Goal: Navigation & Orientation: Find specific page/section

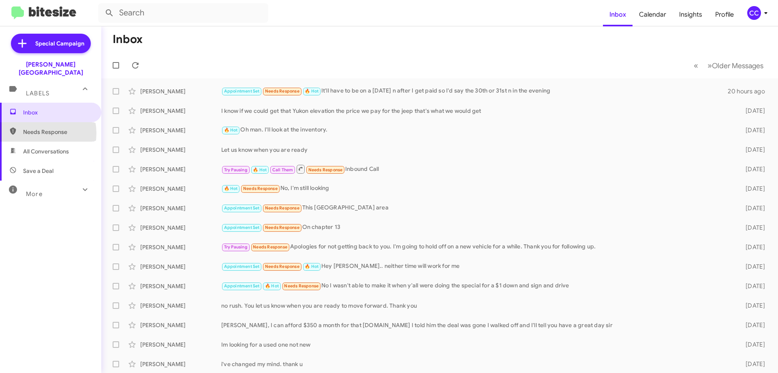
click at [38, 128] on span "Needs Response" at bounding box center [57, 132] width 69 height 8
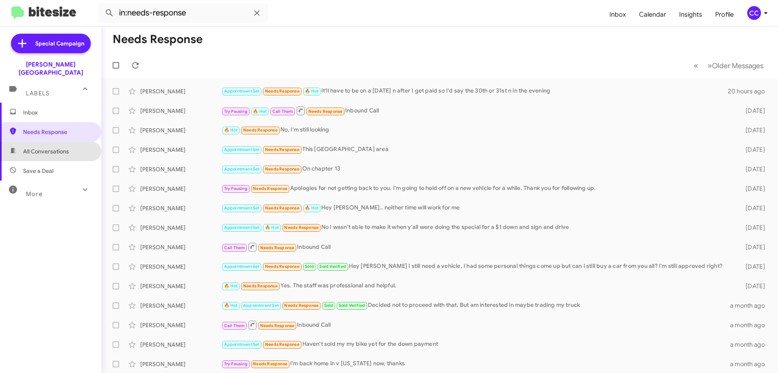
click at [51, 148] on span "All Conversations" at bounding box center [50, 151] width 101 height 19
type input "in:all-conversations"
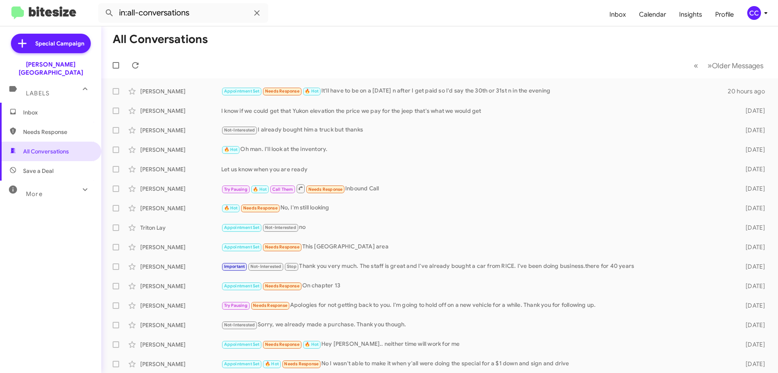
click at [34, 108] on span "Inbox" at bounding box center [57, 112] width 69 height 8
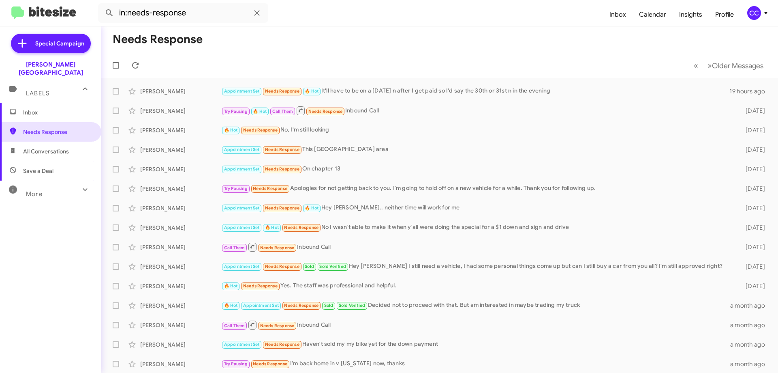
click at [32, 108] on span "Inbox" at bounding box center [57, 112] width 69 height 8
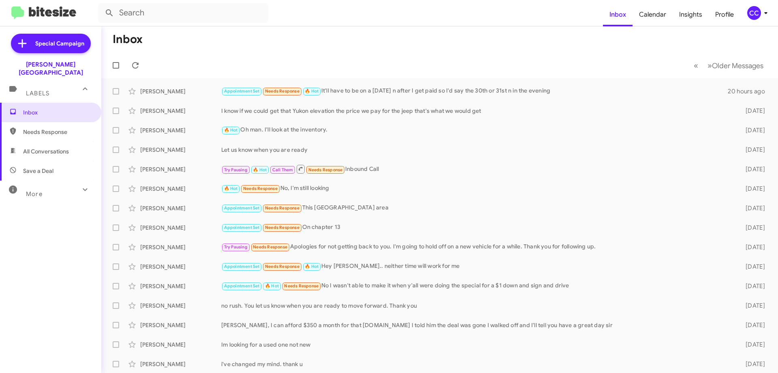
click at [46, 147] on span "All Conversations" at bounding box center [46, 151] width 46 height 8
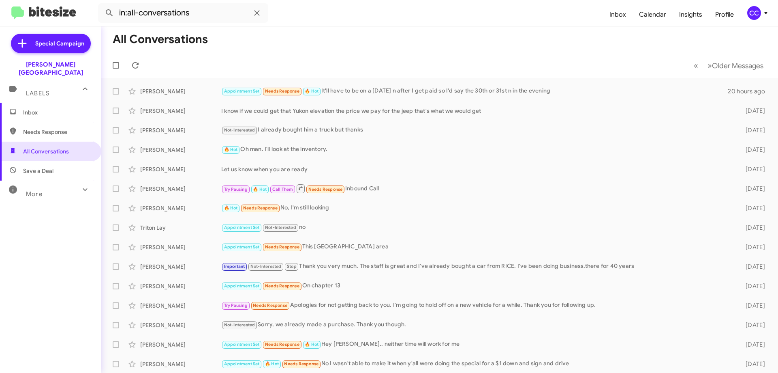
click at [42, 128] on span "Needs Response" at bounding box center [57, 132] width 69 height 8
type input "in:needs-response"
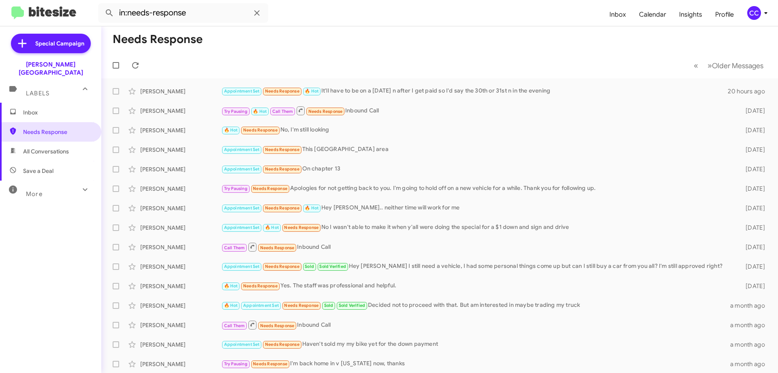
click at [34, 108] on span "Inbox" at bounding box center [57, 112] width 69 height 8
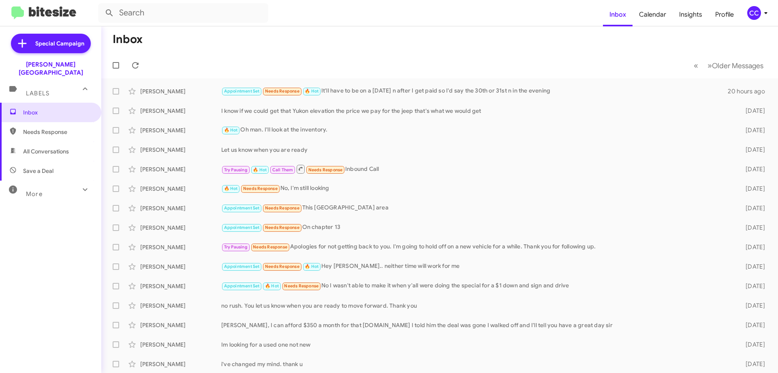
click at [48, 147] on span "All Conversations" at bounding box center [46, 151] width 46 height 8
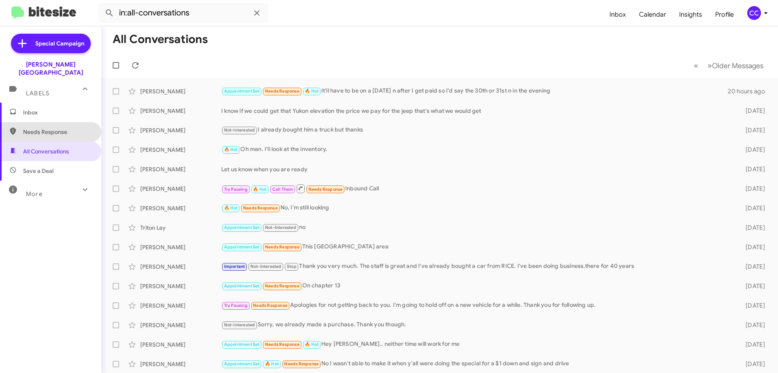
click at [55, 129] on span "Needs Response" at bounding box center [50, 131] width 101 height 19
type input "in:needs-response"
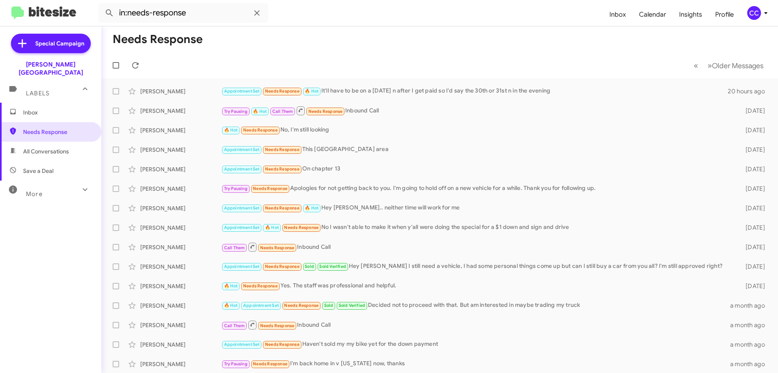
click at [30, 108] on span "Inbox" at bounding box center [57, 112] width 69 height 8
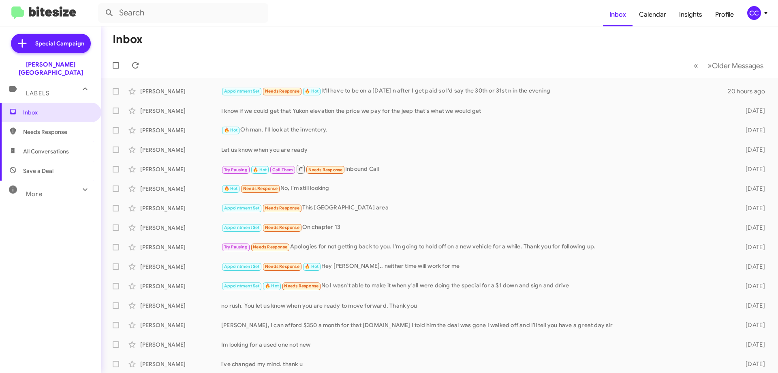
click at [46, 128] on span "Needs Response" at bounding box center [57, 132] width 69 height 8
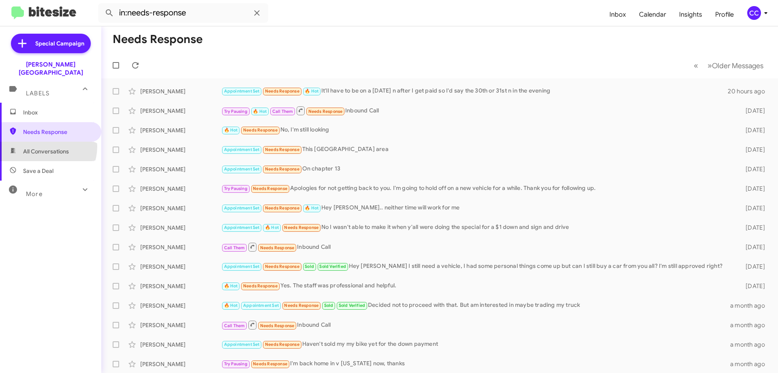
click at [43, 142] on span "All Conversations" at bounding box center [50, 151] width 101 height 19
type input "in:all-conversations"
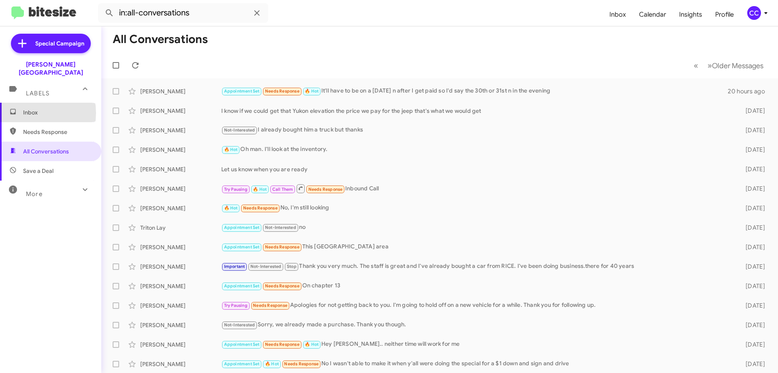
click at [28, 108] on span "Inbox" at bounding box center [57, 112] width 69 height 8
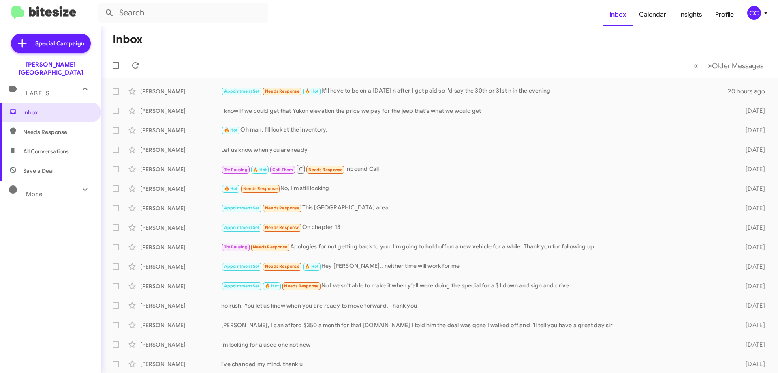
click at [47, 128] on span "Needs Response" at bounding box center [57, 132] width 69 height 8
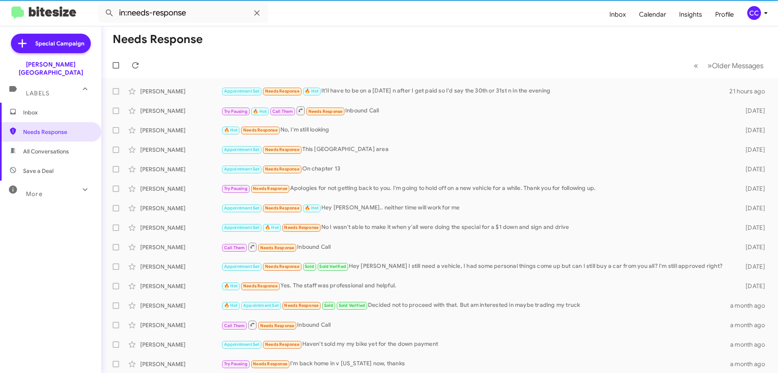
click at [44, 147] on span "All Conversations" at bounding box center [46, 151] width 46 height 8
type input "in:all-conversations"
